Goal: Complete application form

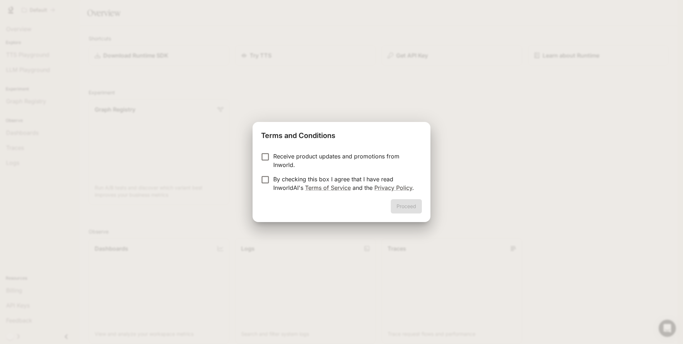
click at [358, 177] on p "By checking this box I agree that I have read InworldAI's Terms of Service and …" at bounding box center [344, 183] width 143 height 17
click at [407, 203] on button "Proceed" at bounding box center [406, 206] width 31 height 14
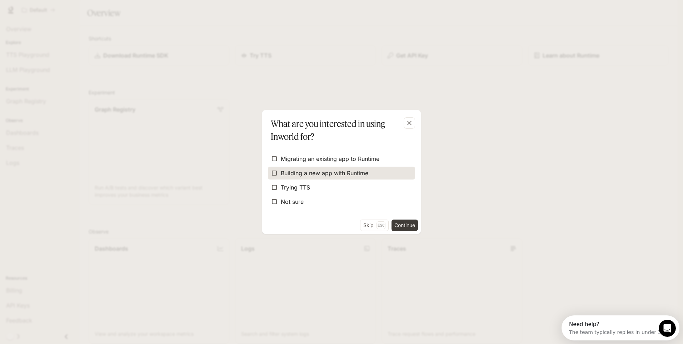
click at [307, 175] on span "Building a new app with Runtime" at bounding box center [325, 173] width 88 height 9
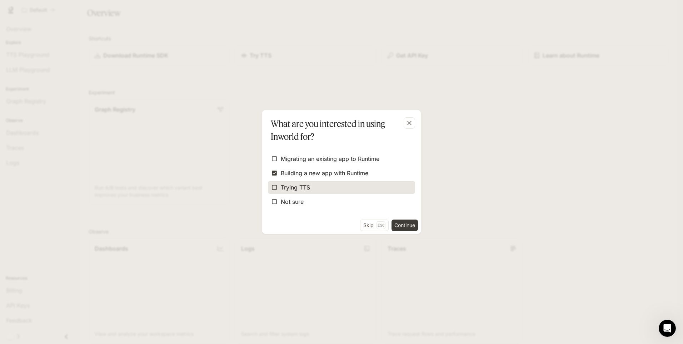
click at [293, 192] on label "Trying TTS" at bounding box center [341, 187] width 147 height 13
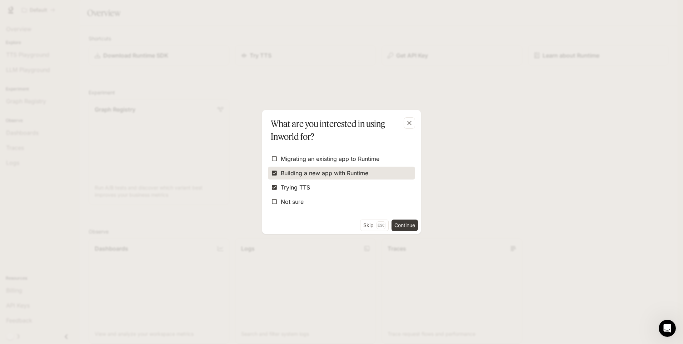
click at [303, 175] on span "Building a new app with Runtime" at bounding box center [325, 173] width 88 height 9
click at [402, 225] on button "Continue" at bounding box center [405, 224] width 26 height 11
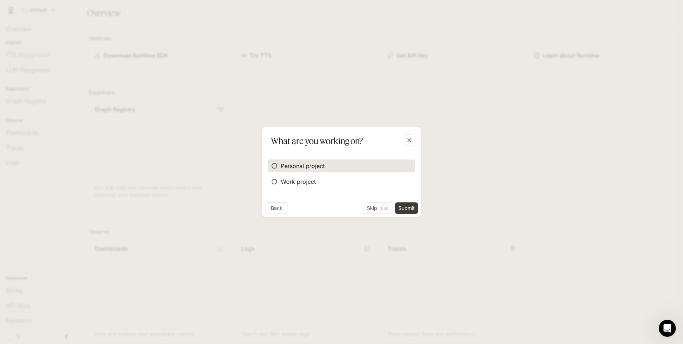
click at [303, 166] on span "Personal project" at bounding box center [303, 166] width 44 height 9
click at [414, 205] on button "Submit" at bounding box center [406, 207] width 23 height 11
